Goal: Transaction & Acquisition: Book appointment/travel/reservation

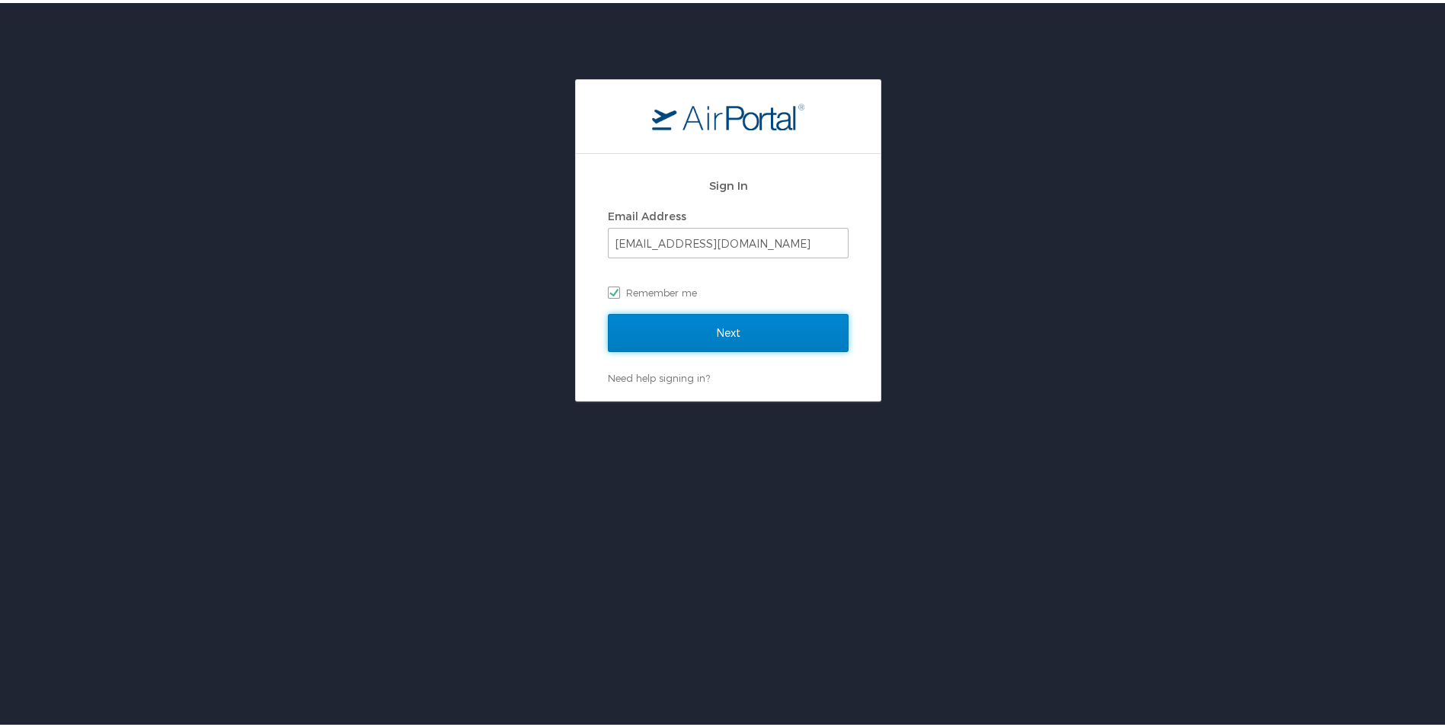
click at [778, 331] on input "Next" at bounding box center [728, 330] width 241 height 38
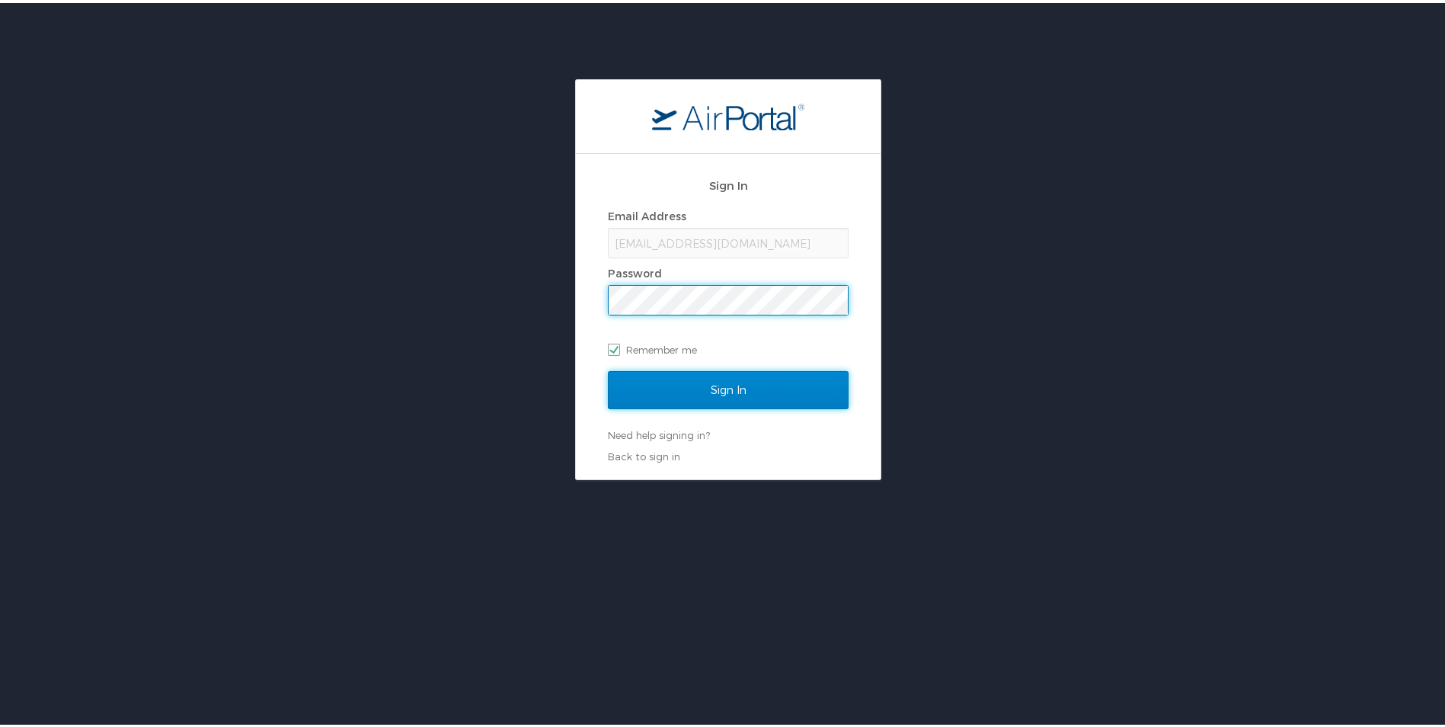
click at [775, 388] on input "Sign In" at bounding box center [728, 387] width 241 height 38
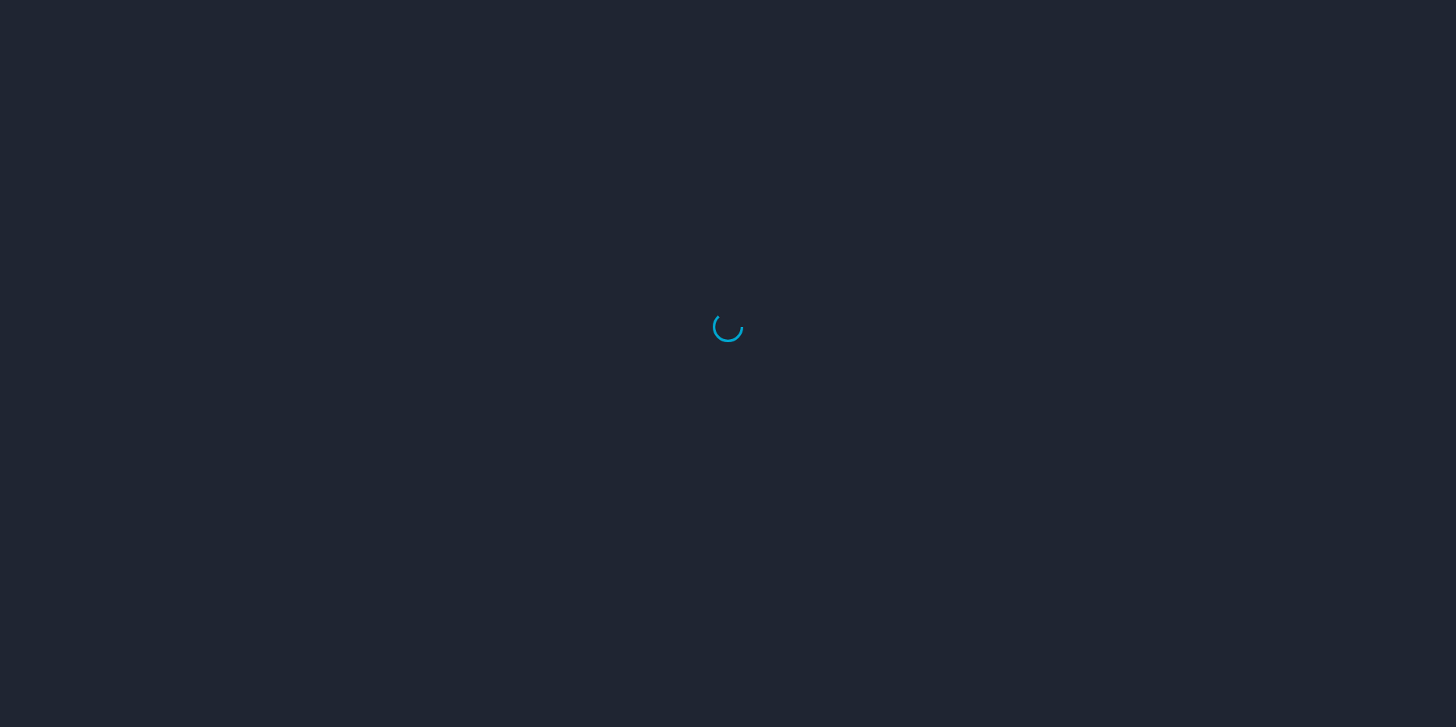
select select "US"
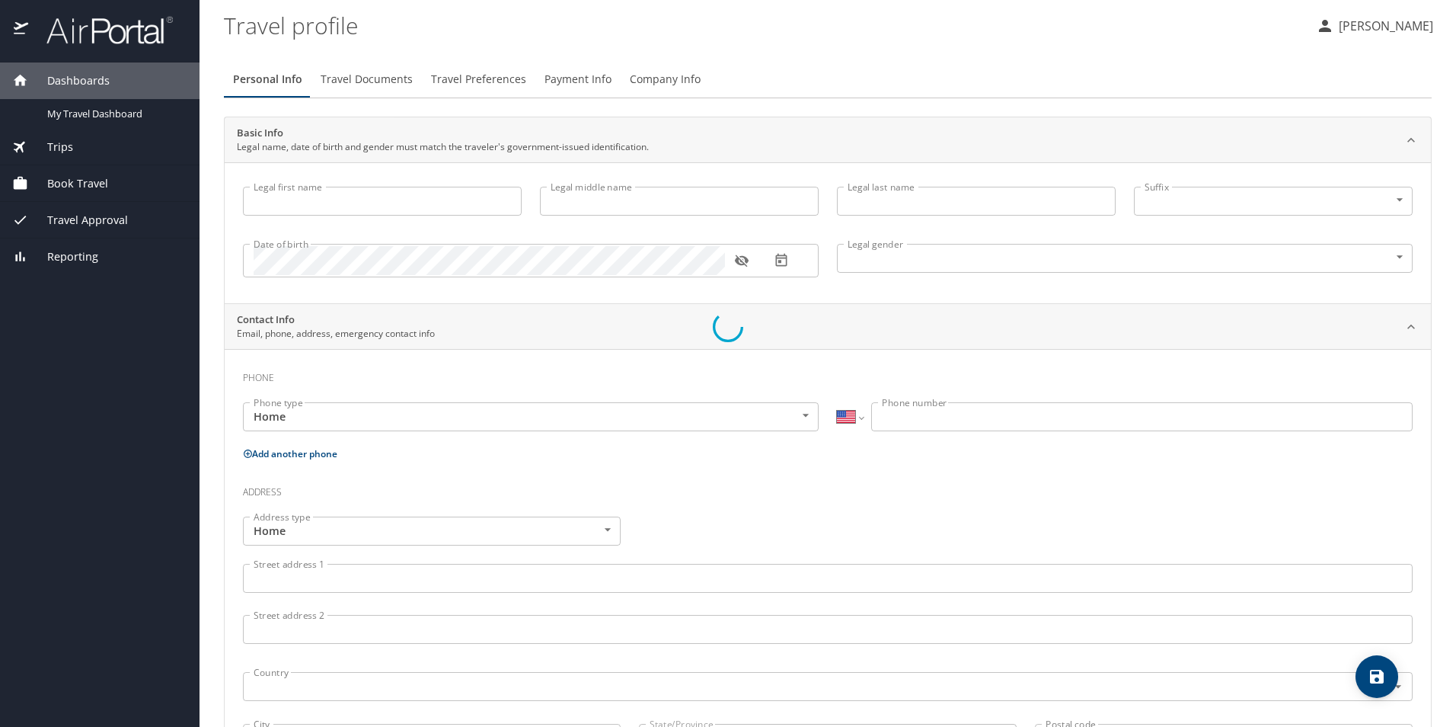
type input "Justin"
type input "Alan"
type input "Maxwell"
type input "Male"
type input "Jennifer"
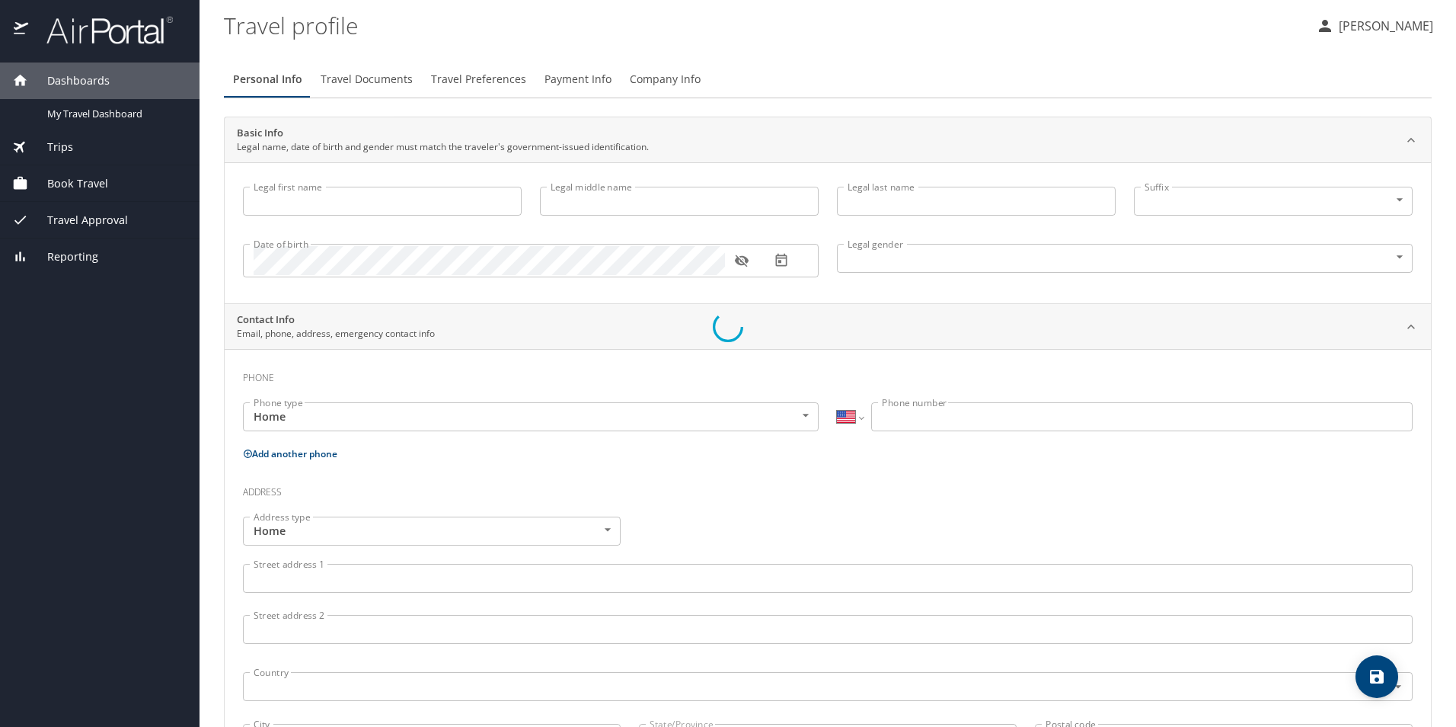
type input "Maxwell"
type input "(303) 931-7105"
type input "jen.maxwell11@gmail.com"
select select "US"
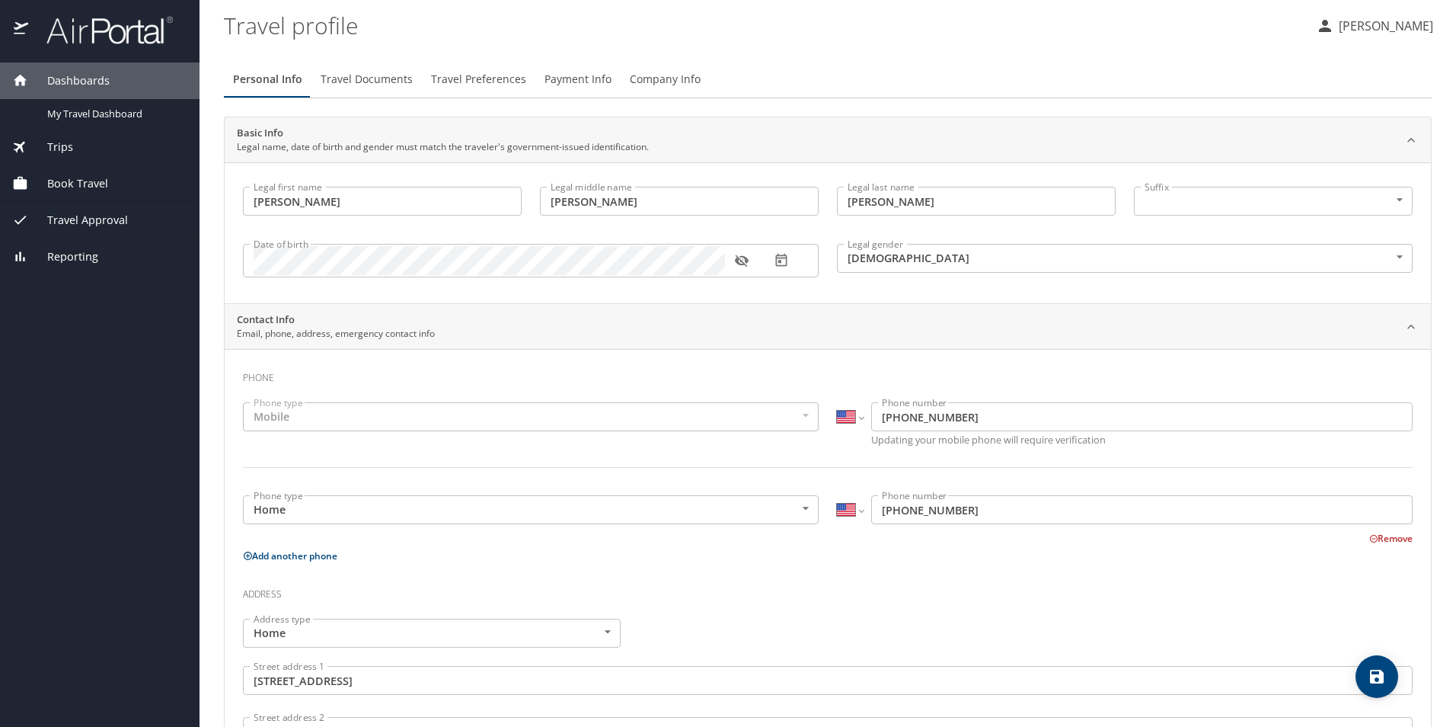
click at [53, 152] on span "Trips" at bounding box center [50, 147] width 45 height 17
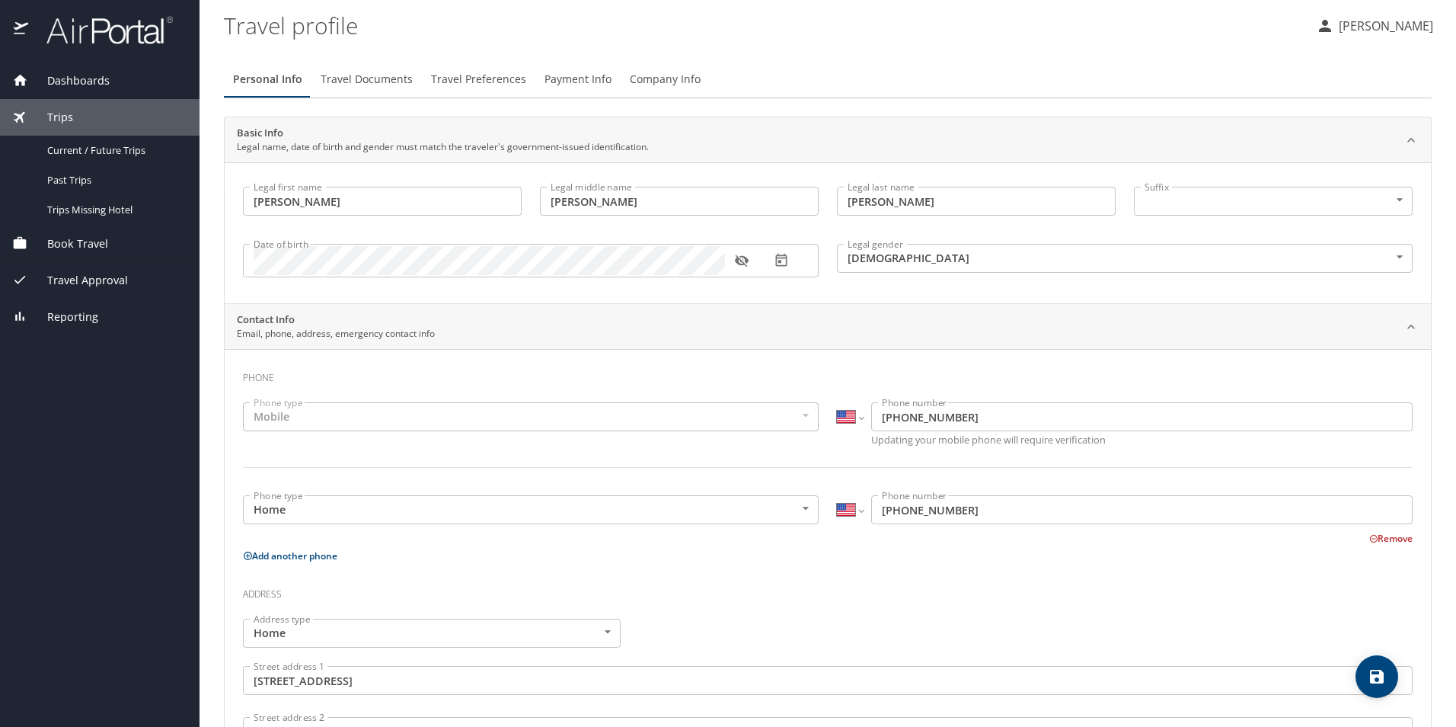
click at [136, 253] on div "Book Travel" at bounding box center [100, 243] width 200 height 37
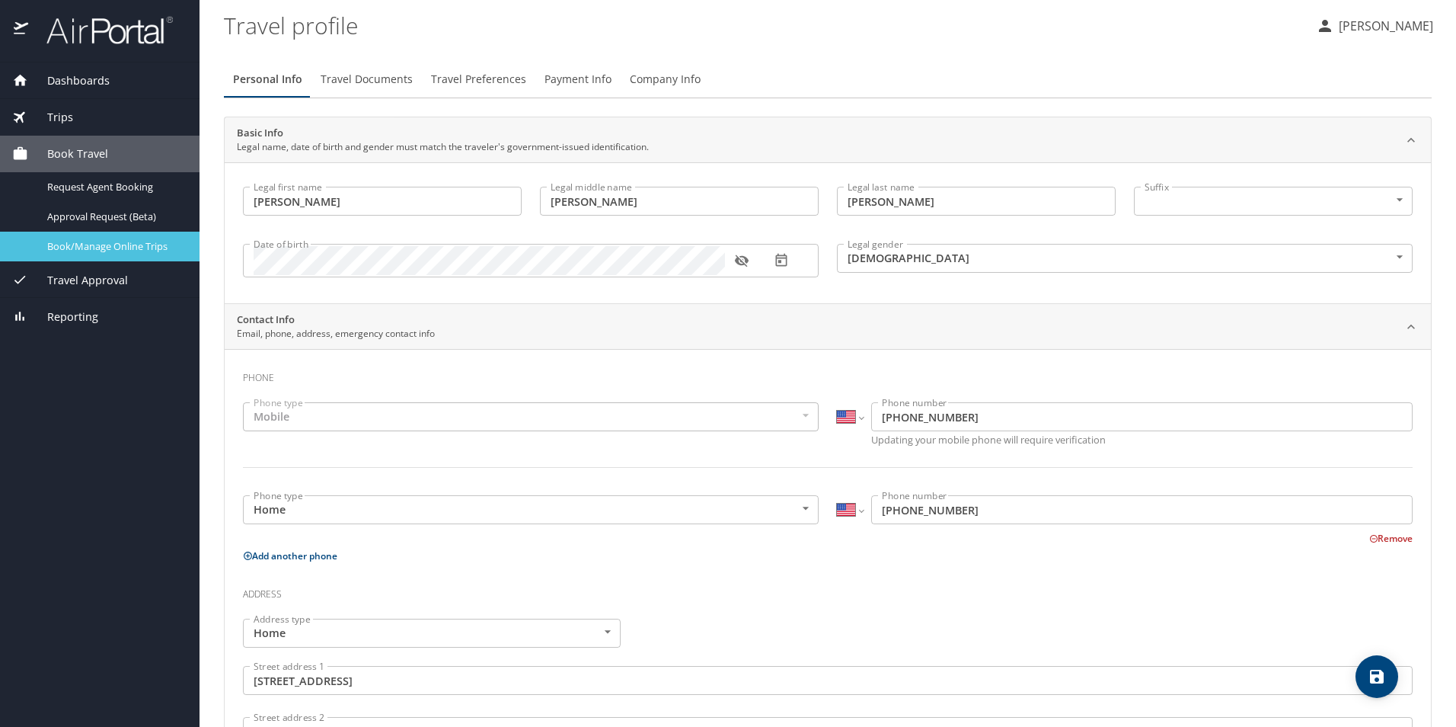
click at [140, 245] on span "Book/Manage Online Trips" at bounding box center [114, 246] width 134 height 14
